Goal: Use online tool/utility: Use online tool/utility

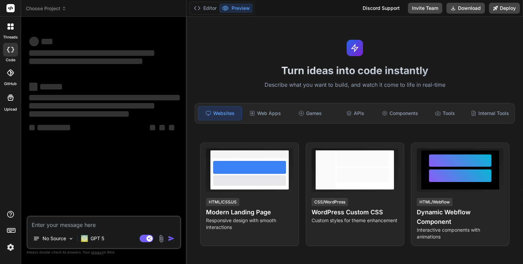
type textarea "x"
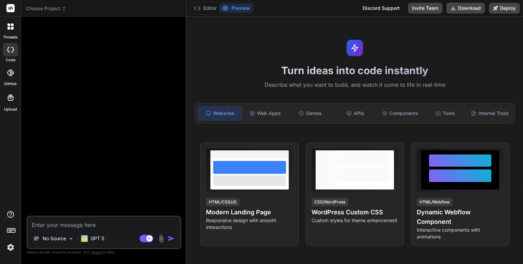
click at [50, 8] on span "Choose Project" at bounding box center [46, 8] width 40 height 7
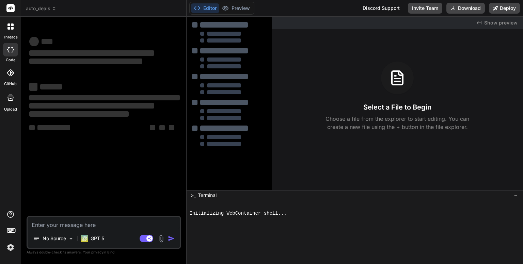
type textarea "x"
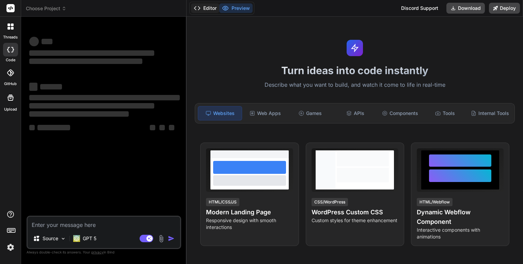
click at [209, 9] on button "Editor" at bounding box center [205, 8] width 28 height 10
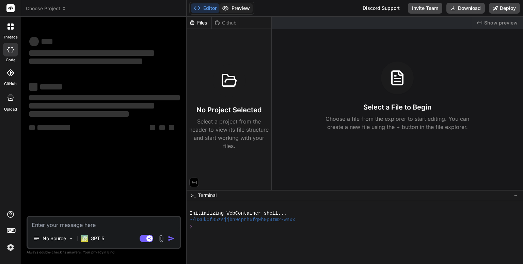
click at [241, 9] on button "Preview" at bounding box center [235, 8] width 33 height 10
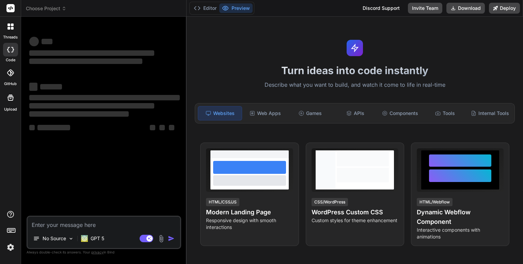
click at [60, 9] on span "Choose Project" at bounding box center [46, 8] width 40 height 7
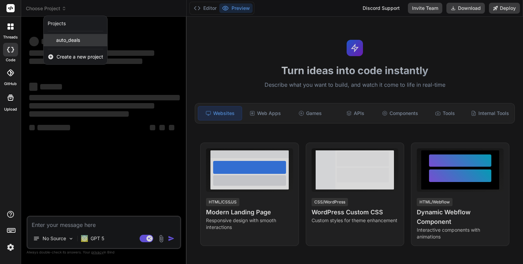
click at [73, 40] on span "auto_deals" at bounding box center [68, 40] width 24 height 7
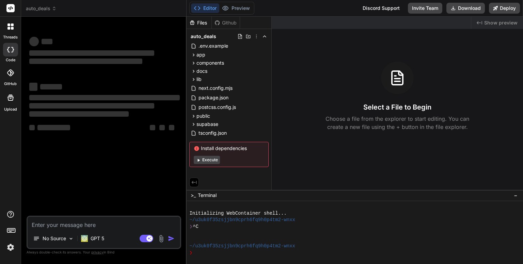
click at [15, 28] on div at bounding box center [10, 26] width 14 height 14
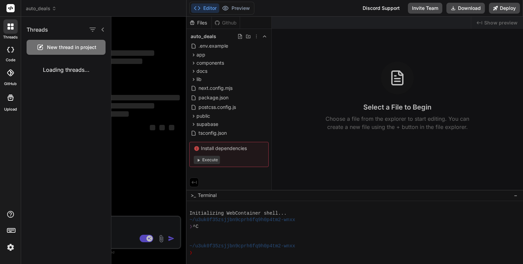
click at [69, 90] on div "Threads New thread in project Loading threads..." at bounding box center [66, 140] width 90 height 247
click at [315, 104] on div at bounding box center [316, 140] width 411 height 247
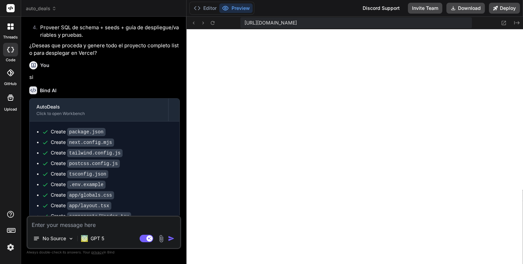
scroll to position [183, 0]
click at [207, 7] on button "Editor" at bounding box center [205, 8] width 28 height 10
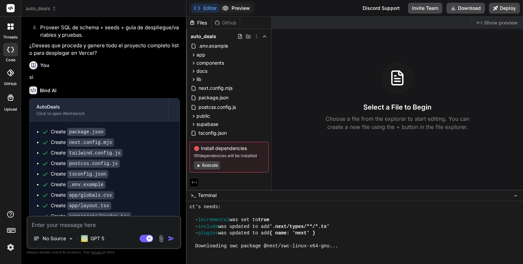
click at [240, 7] on button "Preview" at bounding box center [235, 8] width 33 height 10
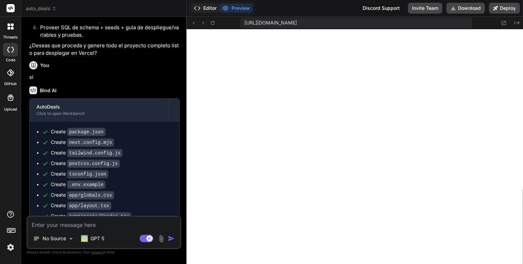
scroll to position [189, 0]
click at [208, 7] on button "Editor" at bounding box center [205, 8] width 28 height 10
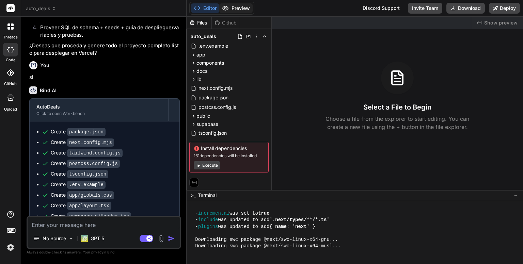
click at [241, 8] on button "Preview" at bounding box center [235, 8] width 33 height 10
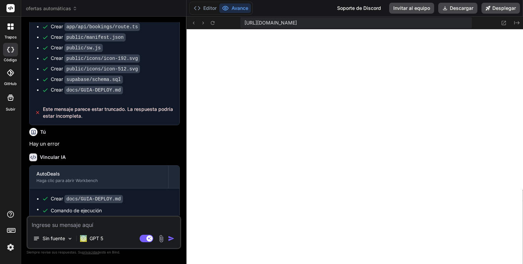
scroll to position [235, 0]
click at [39, 116] on icon at bounding box center [37, 112] width 5 height 7
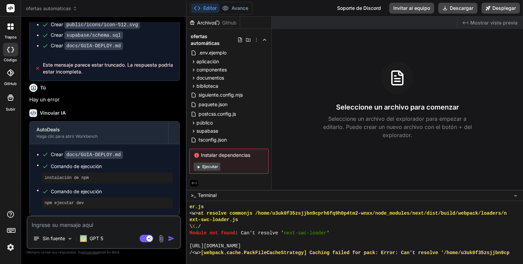
scroll to position [2541, 0]
type textarea "x"
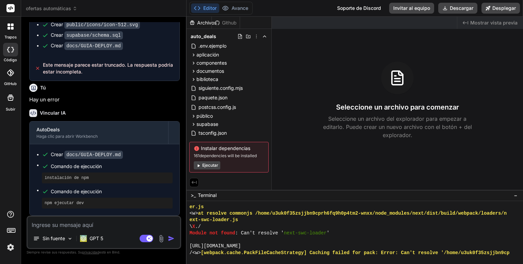
scroll to position [2541, 0]
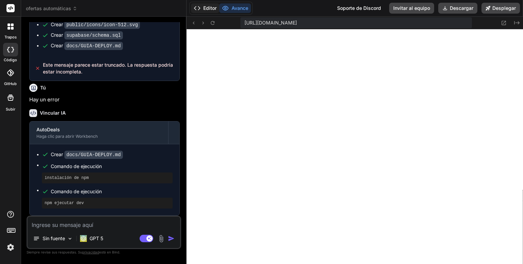
click at [204, 7] on font "Editor" at bounding box center [209, 8] width 13 height 6
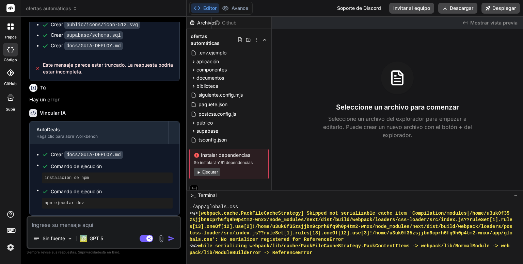
scroll to position [4024, 0]
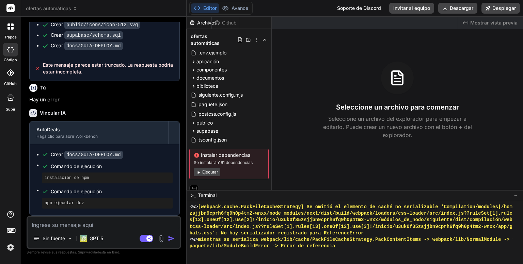
click at [209, 169] on font "Ejecutar" at bounding box center [210, 171] width 16 height 5
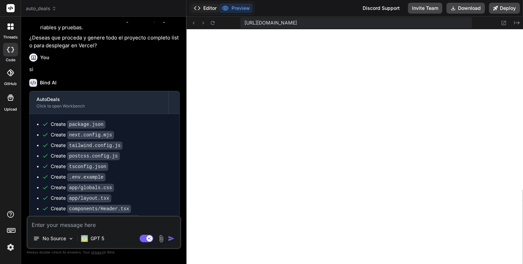
scroll to position [157, 0]
click at [209, 10] on button "Editor" at bounding box center [205, 8] width 28 height 10
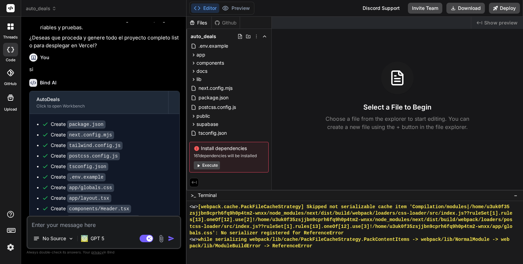
scroll to position [431, 0]
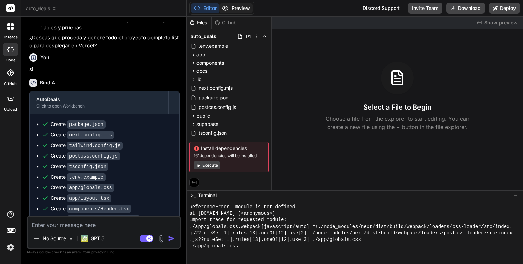
click at [241, 7] on button "Preview" at bounding box center [235, 8] width 33 height 10
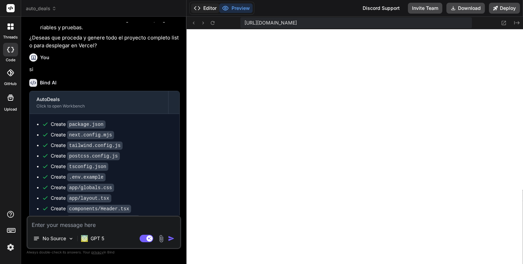
click at [205, 7] on button "Editor" at bounding box center [205, 8] width 28 height 10
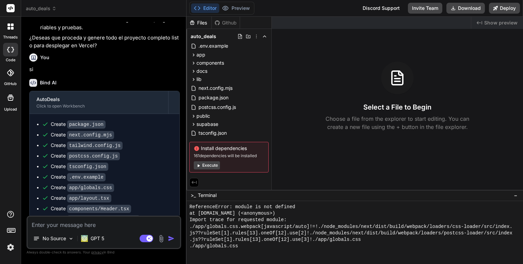
click at [208, 165] on button "Execute" at bounding box center [207, 165] width 26 height 8
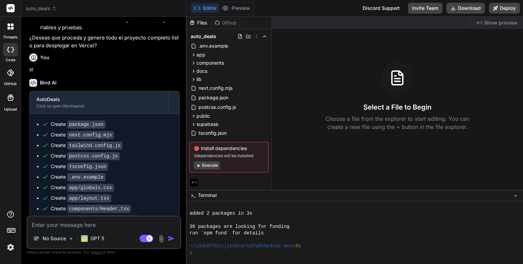
scroll to position [1280, 0]
click at [208, 164] on button "Execute" at bounding box center [207, 165] width 26 height 8
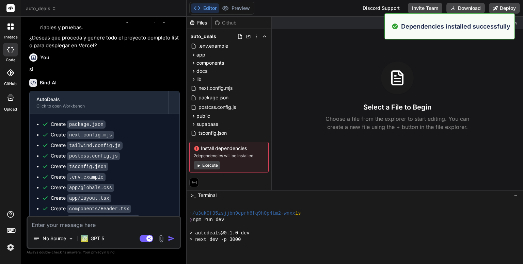
scroll to position [1391, 0]
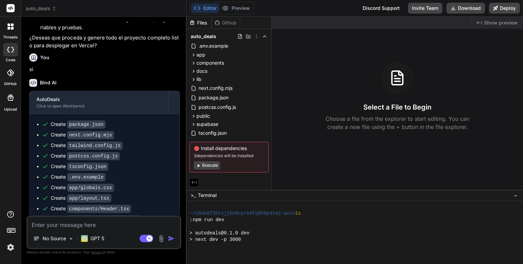
click at [207, 161] on button "Execute" at bounding box center [207, 165] width 26 height 8
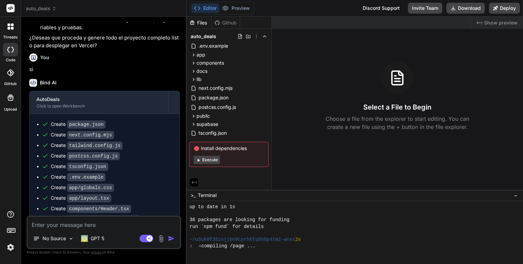
scroll to position [1895, 0]
click at [206, 161] on button "Execute" at bounding box center [207, 160] width 26 height 8
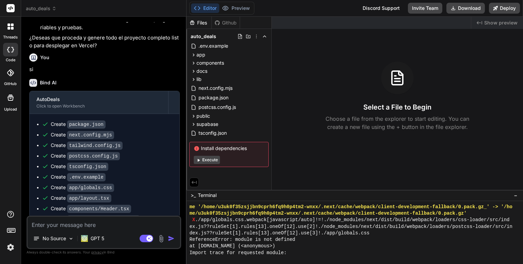
scroll to position [2554, 0]
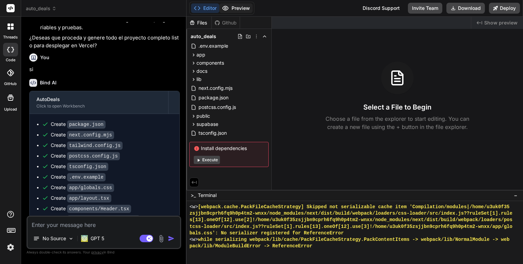
click at [243, 9] on button "Preview" at bounding box center [235, 8] width 33 height 10
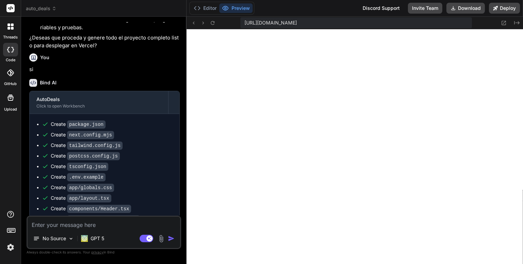
click at [97, 223] on textarea at bounding box center [104, 223] width 152 height 12
paste textarea "Failed to compile ./app/globals.css.webpack[javascript/auto]!=!./node_modules/n…"
type textarea "x"
type textarea "Failed to compile ./app/globals.css.webpack[javascript/auto]!=!./node_modules/n…"
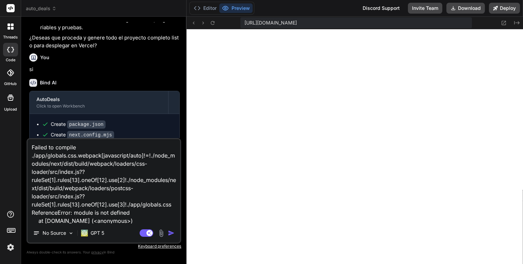
scroll to position [17, 0]
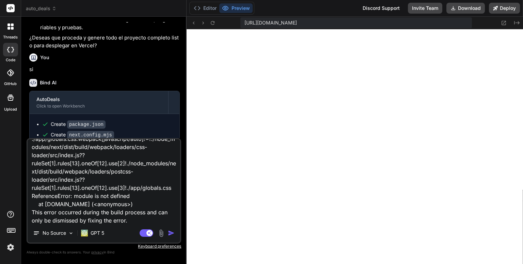
type textarea "x"
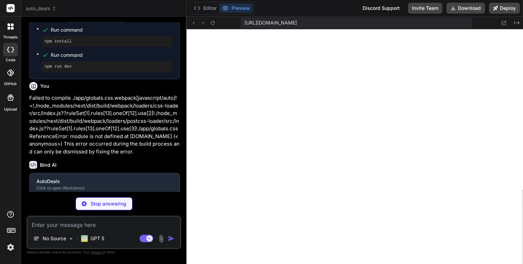
scroll to position [1263, 0]
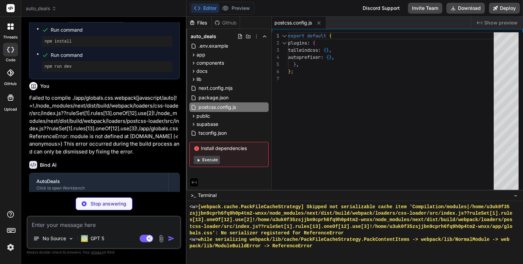
type textarea "x"
type textarea "plugins: [] };"
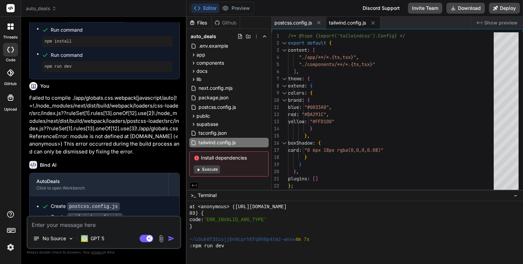
scroll to position [3384, 0]
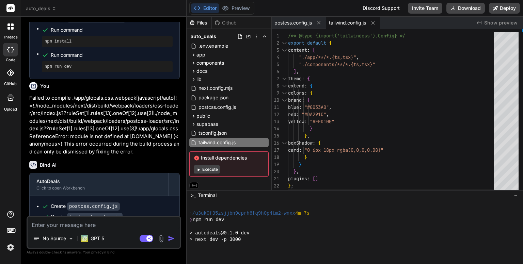
type textarea "x"
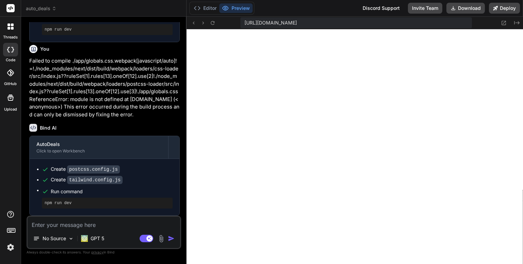
scroll to position [3652, 0]
